Goal: Task Accomplishment & Management: Manage account settings

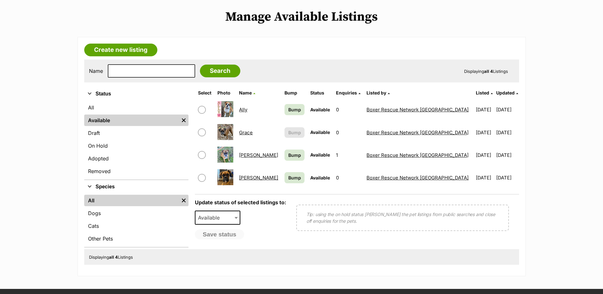
scroll to position [127, 0]
click at [253, 132] on link "Grace" at bounding box center [246, 132] width 14 height 6
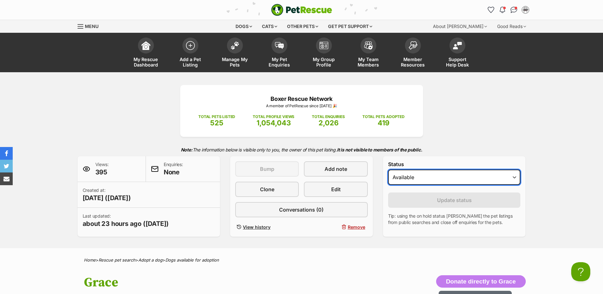
click at [515, 179] on select "Draft Available On hold Adopted" at bounding box center [454, 177] width 133 height 15
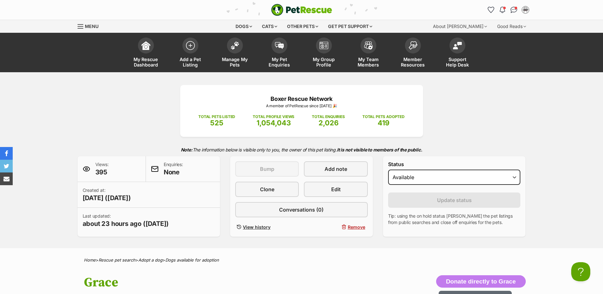
click at [543, 122] on div "Boxer Rescue Network A member of PetRescue since 2015 🎉 TOTAL PETS LISTED 525 T…" at bounding box center [301, 160] width 603 height 176
click at [225, 47] on link "Manage My Pets" at bounding box center [235, 53] width 45 height 38
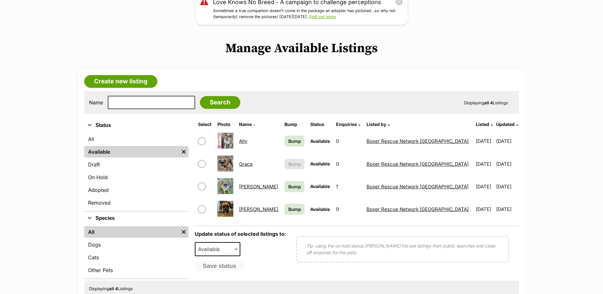
scroll to position [127, 0]
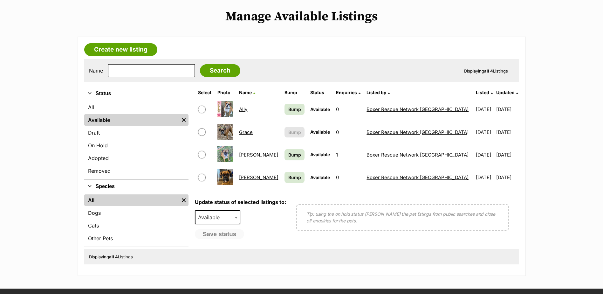
click at [202, 131] on input "checkbox" at bounding box center [202, 132] width 8 height 8
checkbox input "true"
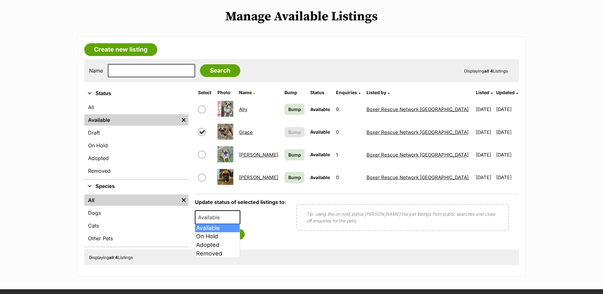
click at [234, 219] on span at bounding box center [237, 217] width 6 height 14
select select "removed"
click at [222, 235] on button "Save status" at bounding box center [220, 234] width 50 height 11
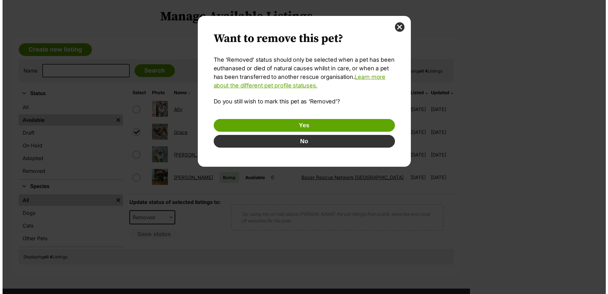
scroll to position [0, 0]
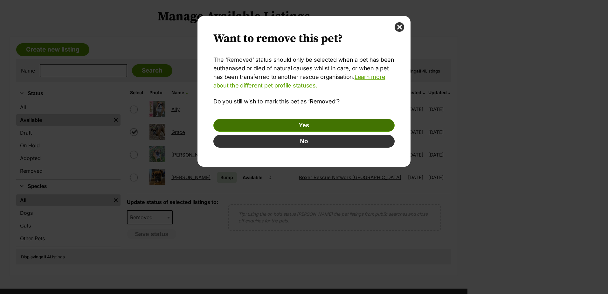
click at [304, 125] on button "Yes" at bounding box center [303, 125] width 181 height 13
